Goal: Transaction & Acquisition: Purchase product/service

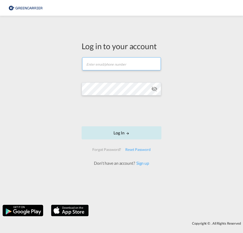
type input "[EMAIL_ADDRESS][DOMAIN_NAME]"
click at [129, 140] on button "Log In" at bounding box center [122, 133] width 80 height 13
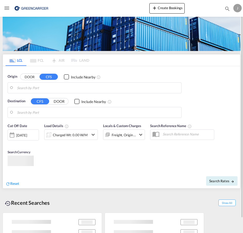
type input "[GEOGRAPHIC_DATA], NOOSL"
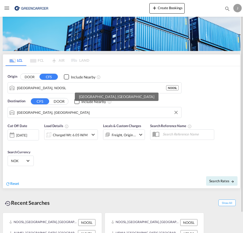
click at [58, 113] on input "[GEOGRAPHIC_DATA], [GEOGRAPHIC_DATA]" at bounding box center [98, 113] width 162 height 8
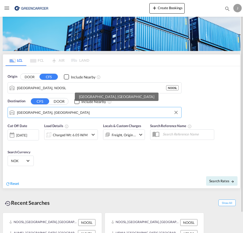
click at [58, 113] on input "[GEOGRAPHIC_DATA], [GEOGRAPHIC_DATA]" at bounding box center [98, 113] width 162 height 8
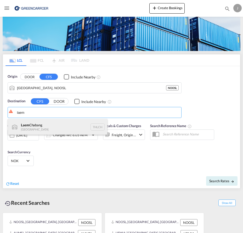
click at [54, 122] on div "Laem Chabang [GEOGRAPHIC_DATA] THLCH" at bounding box center [58, 127] width 100 height 16
type input "Laem Chabang, THLCH"
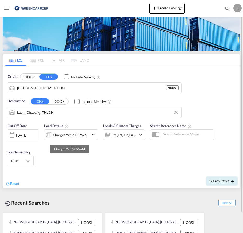
click at [60, 135] on div "Charged Wt: 6.05 W/M" at bounding box center [70, 135] width 35 height 7
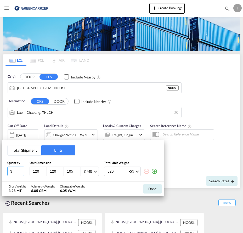
click at [21, 173] on input "3" at bounding box center [15, 171] width 17 height 9
type input "2"
click at [22, 173] on input "2" at bounding box center [15, 171] width 17 height 9
type input "12"
type input "80"
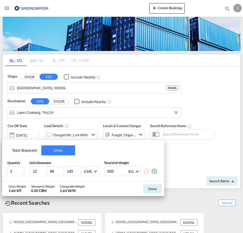
type input "145"
type input "400"
click at [154, 171] on md-icon "icon-plus-circle-outline" at bounding box center [154, 171] width 6 height 6
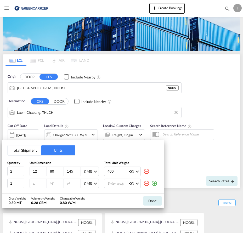
click at [41, 172] on input "12" at bounding box center [39, 171] width 14 height 5
type input "120"
click at [34, 184] on input "number" at bounding box center [39, 183] width 14 height 5
type input "120"
type input "80"
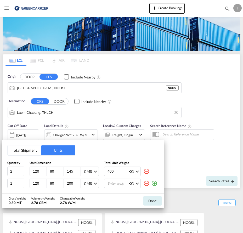
type input "200"
type input "775"
click at [146, 200] on button "Done" at bounding box center [153, 200] width 18 height 9
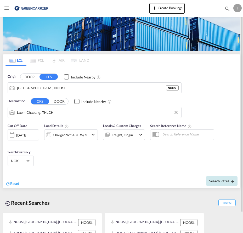
click at [212, 181] on span "Search Rates" at bounding box center [222, 181] width 25 height 4
type input "NOOSL to THLCH / [DATE]"
